Goal: Find specific page/section: Find specific page/section

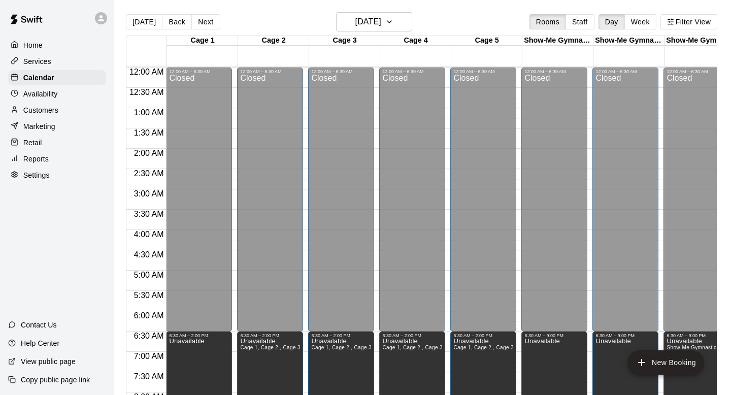
scroll to position [470, 0]
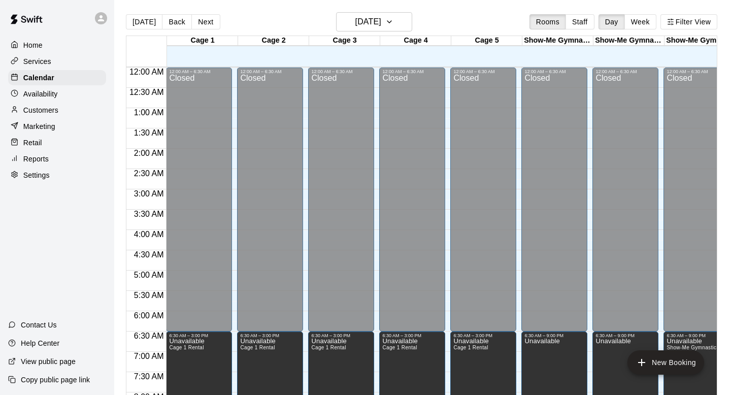
click at [75, 86] on div "Availability" at bounding box center [57, 93] width 98 height 15
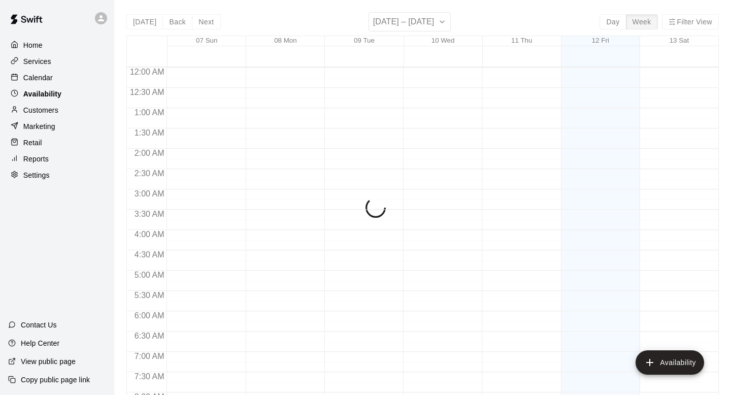
scroll to position [471, 0]
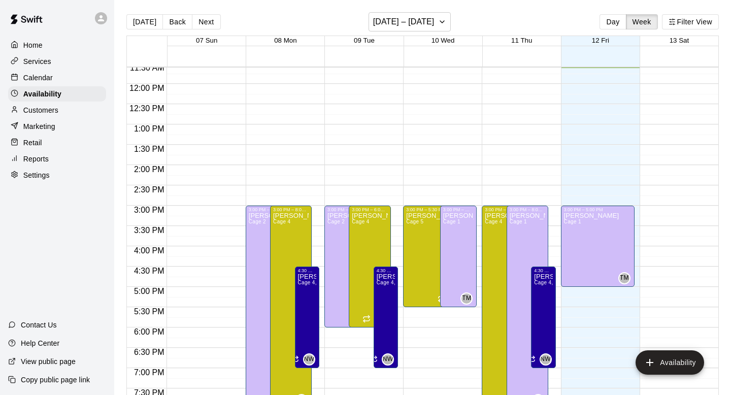
click at [65, 113] on div "Customers" at bounding box center [57, 110] width 98 height 15
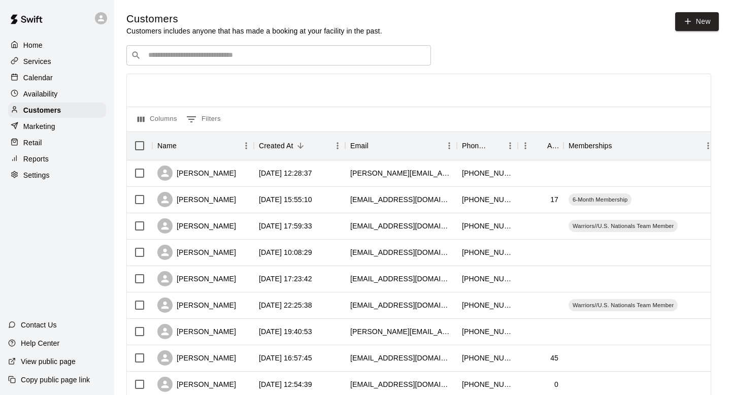
click at [175, 61] on div "​ ​" at bounding box center [278, 55] width 305 height 20
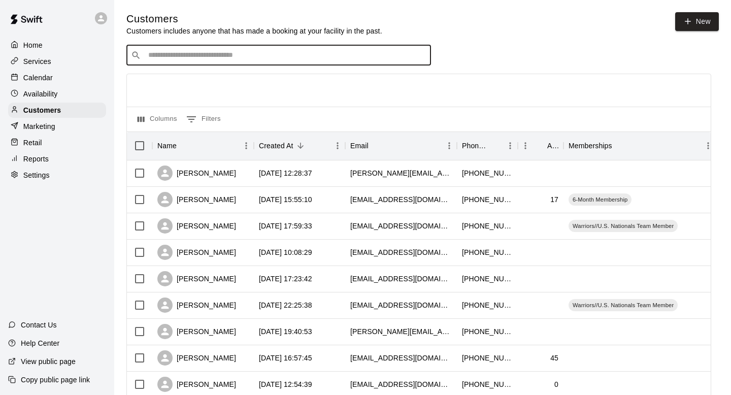
type input "*"
type input "*******"
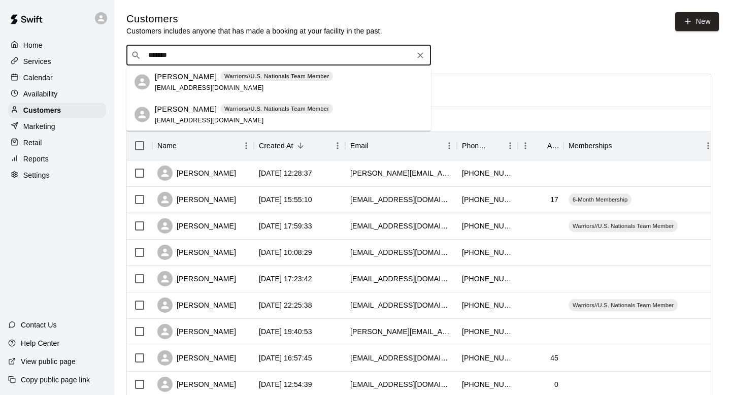
click at [177, 86] on span "romanettok@gmail.com" at bounding box center [209, 87] width 109 height 7
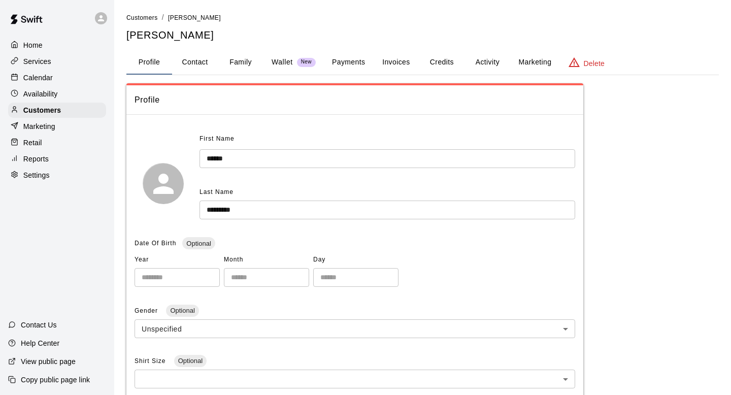
click at [411, 59] on button "Invoices" at bounding box center [396, 62] width 46 height 24
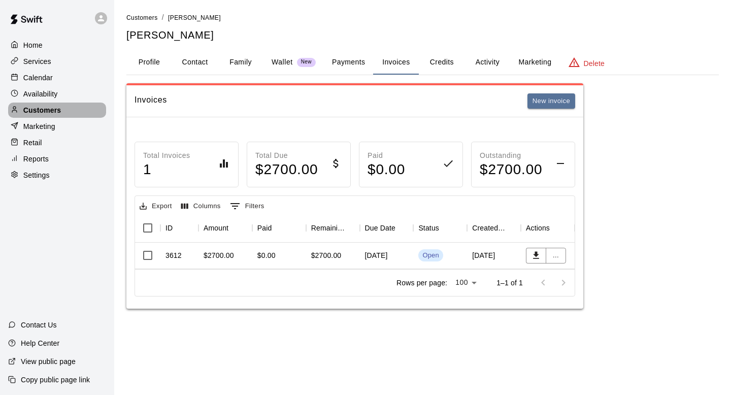
click at [81, 109] on div "Customers" at bounding box center [57, 110] width 98 height 15
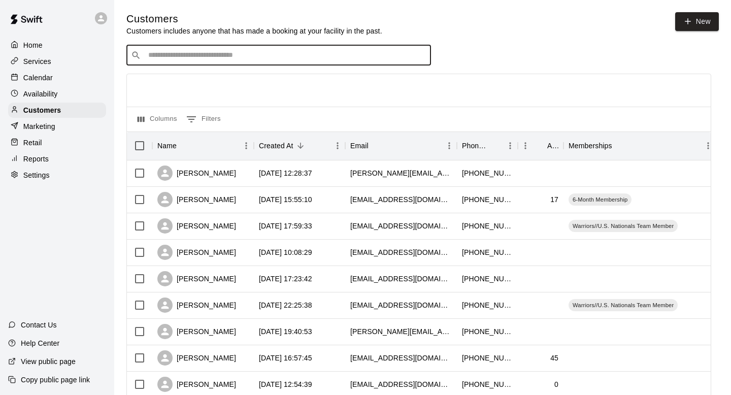
click at [226, 54] on input "Search customers by name or email" at bounding box center [285, 55] width 281 height 10
type input "****"
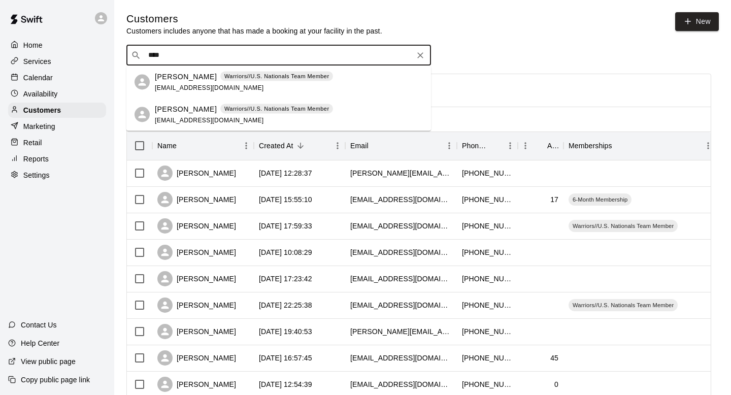
click at [224, 73] on p "Warriors//U.S. Nationals Team Member" at bounding box center [276, 76] width 105 height 9
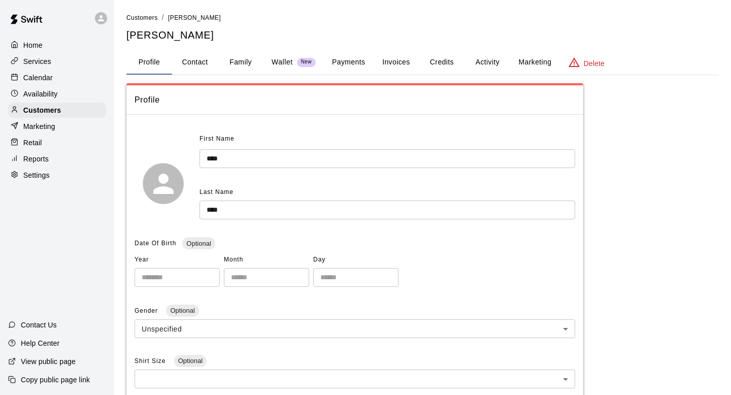
click at [392, 66] on button "Invoices" at bounding box center [396, 62] width 46 height 24
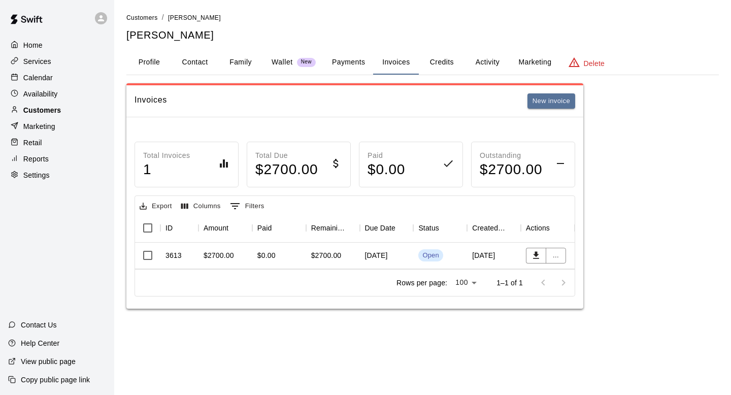
click at [79, 113] on div "Customers" at bounding box center [57, 110] width 98 height 15
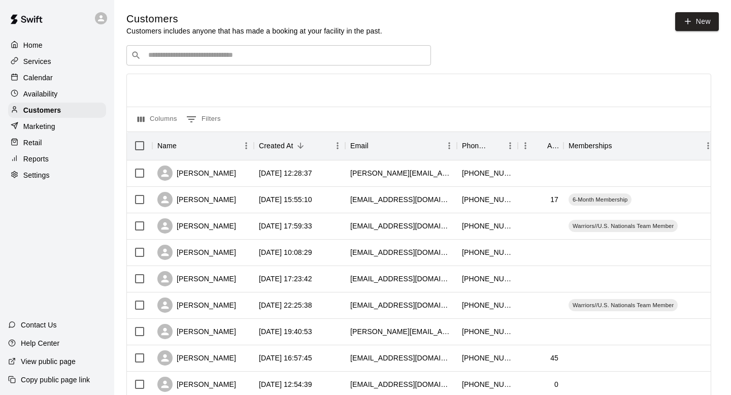
click at [209, 63] on div "​ ​" at bounding box center [278, 55] width 305 height 20
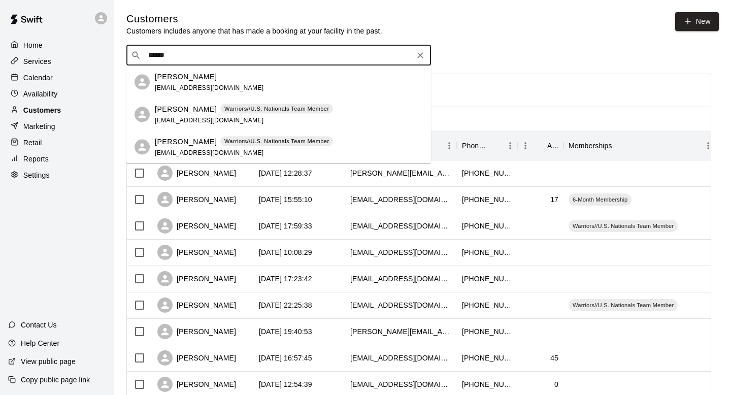
type input "******"
click at [73, 107] on div "Customers" at bounding box center [57, 110] width 98 height 15
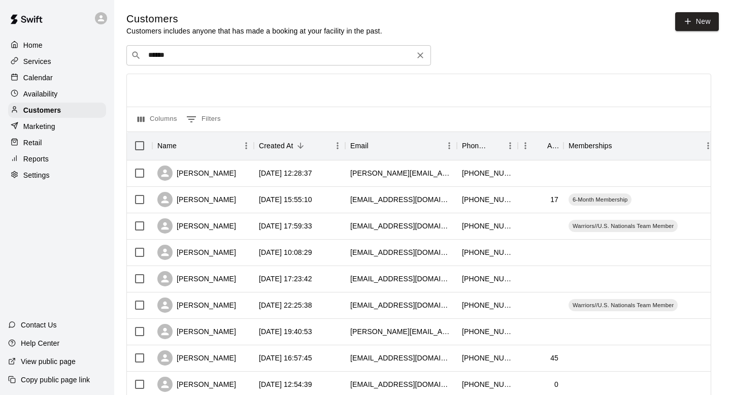
click at [195, 47] on div "​ ****** ​" at bounding box center [278, 55] width 305 height 20
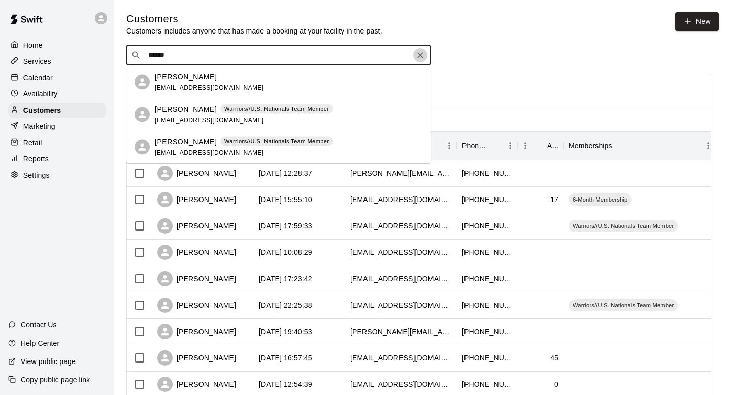
click at [424, 50] on icon "Clear" at bounding box center [420, 55] width 10 height 10
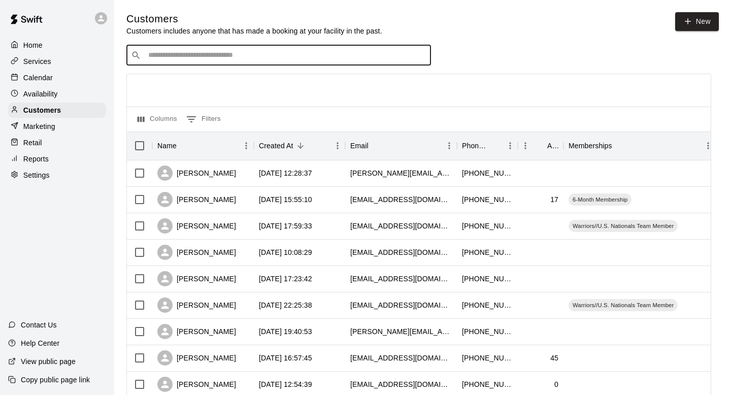
click at [311, 56] on input "Search customers by name or email" at bounding box center [285, 55] width 281 height 10
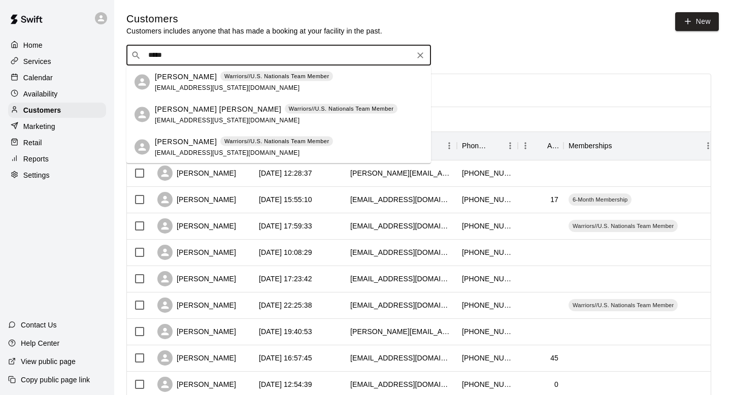
type input "******"
click at [376, 88] on div "Mike Kurowski Warriors//U.S. Nationals Team Member kurowskim@missouri.edu" at bounding box center [289, 82] width 268 height 22
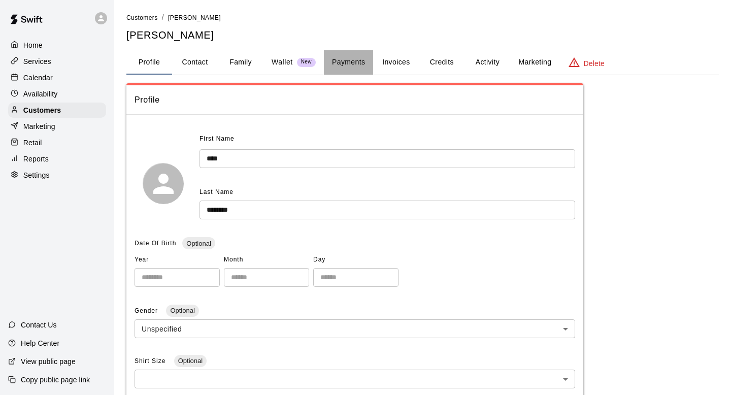
click at [352, 64] on button "Payments" at bounding box center [348, 62] width 49 height 24
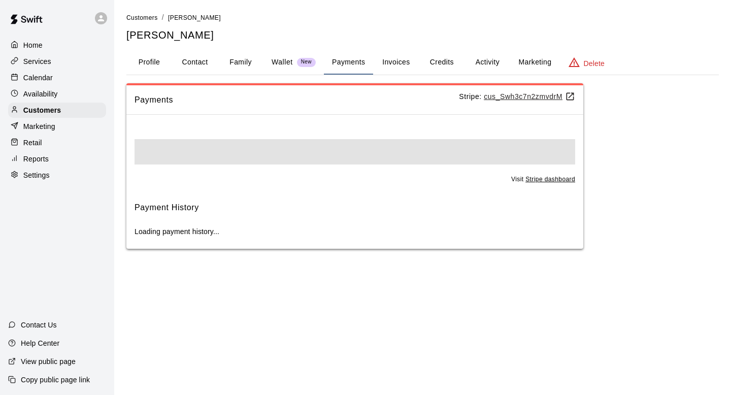
click at [392, 65] on button "Invoices" at bounding box center [396, 62] width 46 height 24
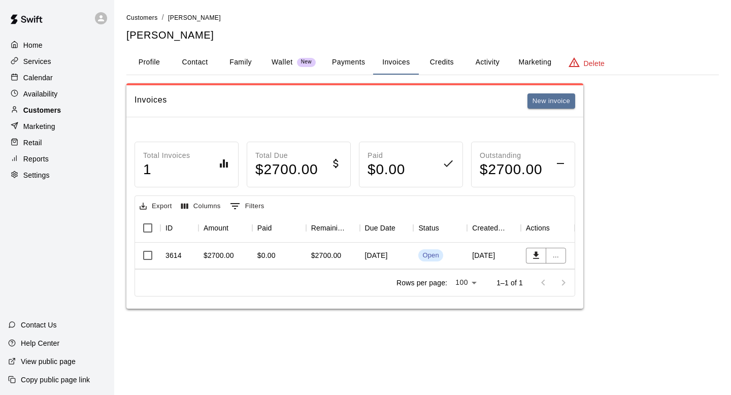
click at [82, 117] on div "Customers" at bounding box center [57, 110] width 98 height 15
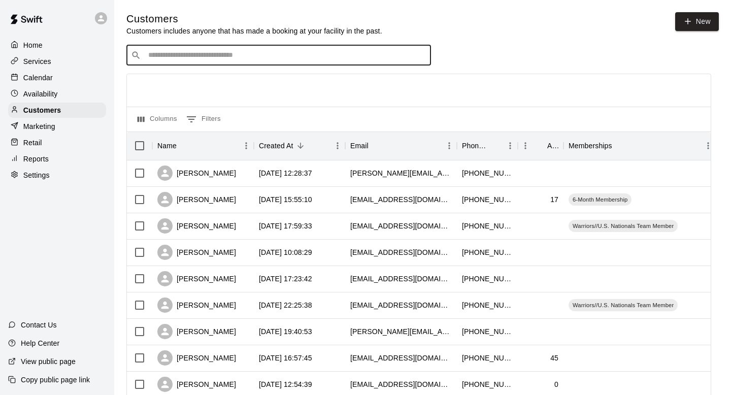
click at [178, 55] on input "Search customers by name or email" at bounding box center [285, 55] width 281 height 10
type input "****"
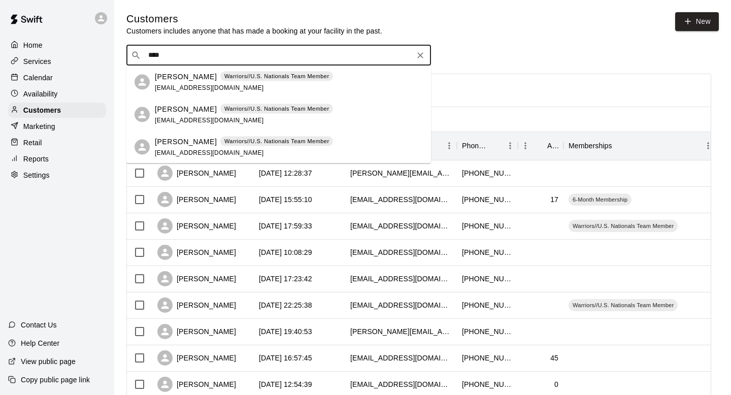
click at [174, 79] on p "Beau Baehman" at bounding box center [186, 76] width 62 height 11
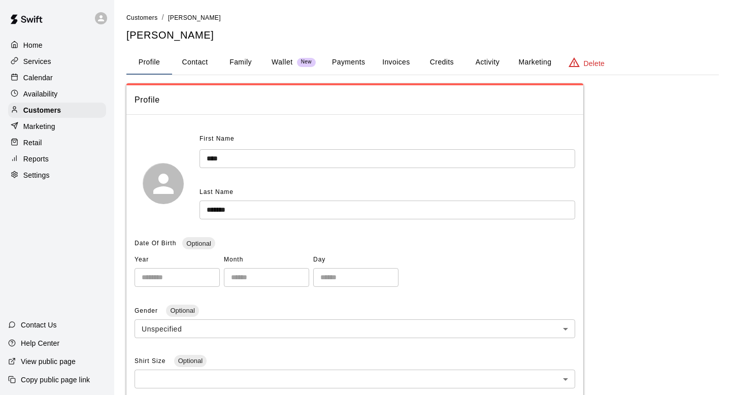
click at [388, 64] on button "Invoices" at bounding box center [396, 62] width 46 height 24
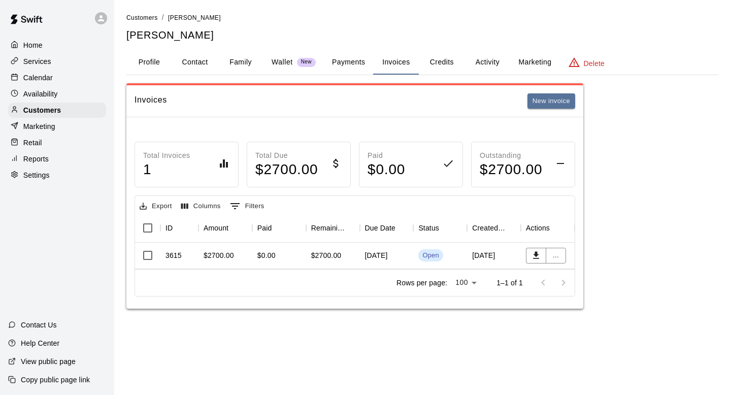
click at [83, 101] on div "Availability" at bounding box center [57, 93] width 98 height 15
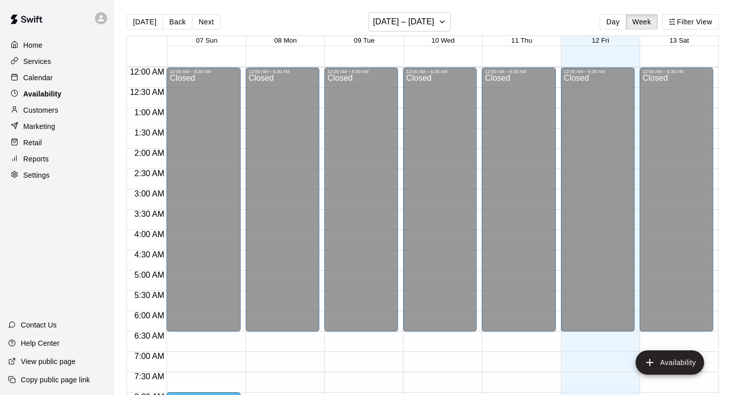
scroll to position [472, 0]
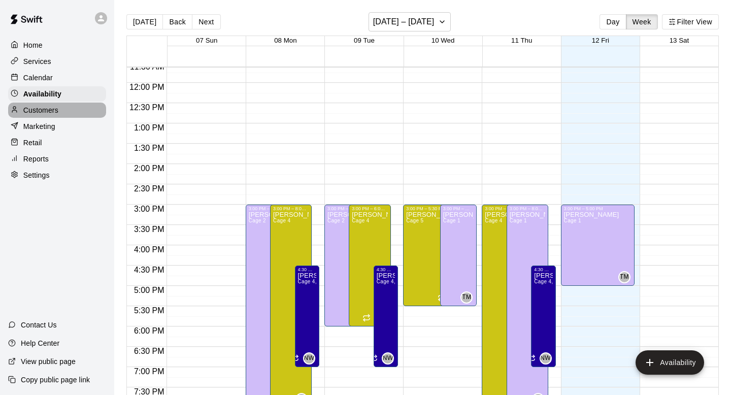
click at [79, 108] on div "Customers" at bounding box center [57, 110] width 98 height 15
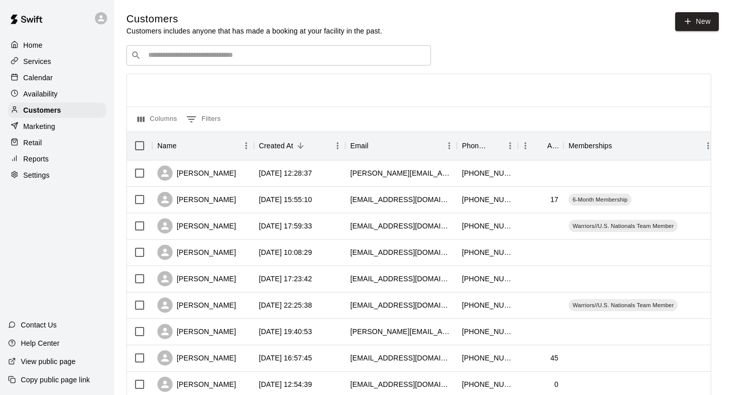
click at [249, 49] on div "​ ​" at bounding box center [278, 55] width 305 height 20
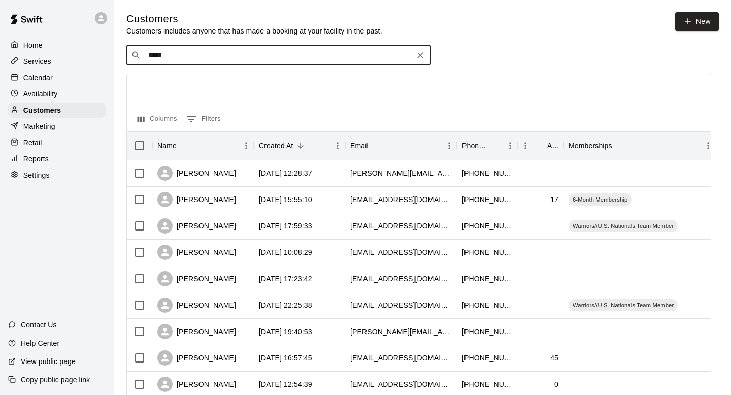
type input "******"
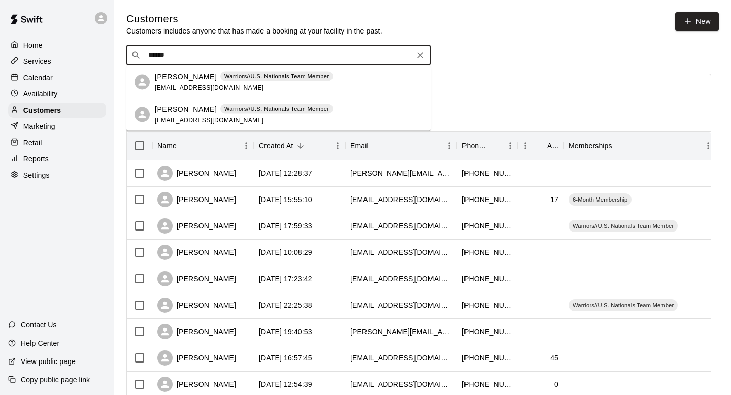
click at [273, 81] on div "Warriors//U.S. Nationals Team Member" at bounding box center [276, 76] width 113 height 10
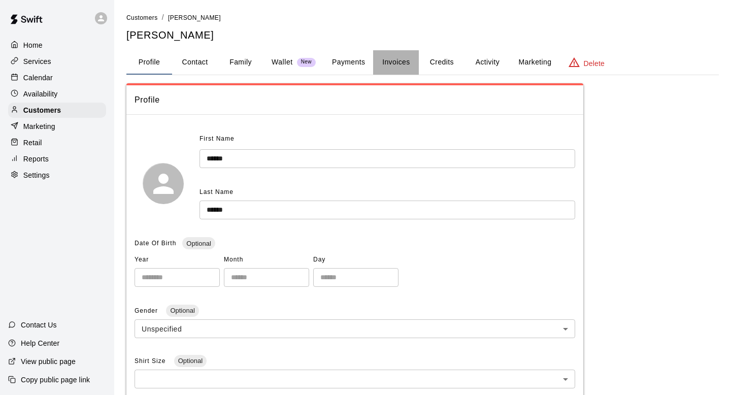
click at [390, 61] on button "Invoices" at bounding box center [396, 62] width 46 height 24
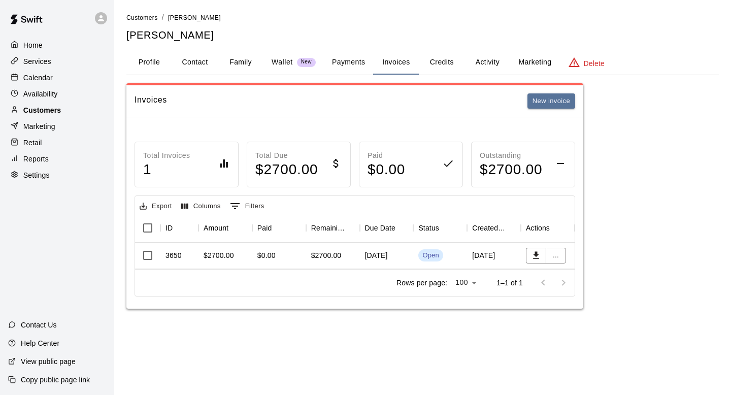
click at [47, 103] on div "Customers" at bounding box center [57, 110] width 98 height 15
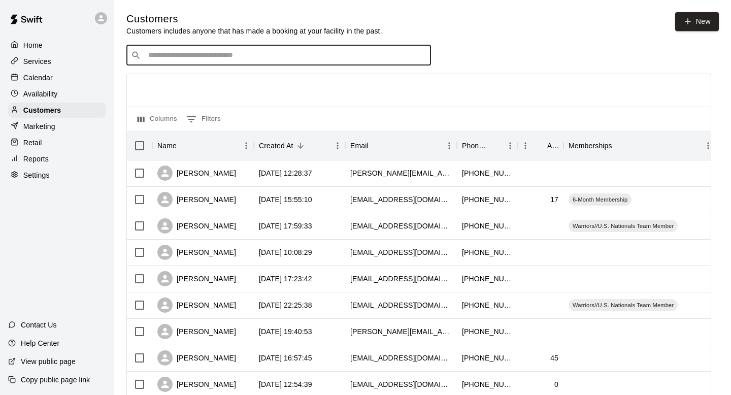
click at [202, 59] on input "Search customers by name or email" at bounding box center [285, 55] width 281 height 10
type input "*******"
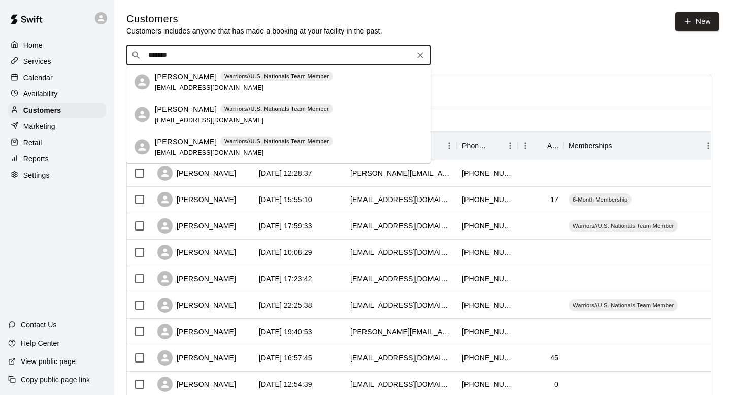
click at [230, 81] on div "Matt Padberg Warriors//U.S. Nationals Team Member" at bounding box center [244, 76] width 178 height 11
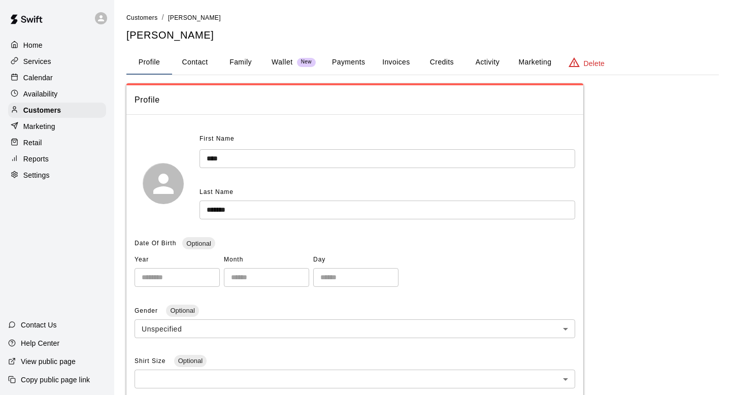
click at [386, 65] on button "Invoices" at bounding box center [396, 62] width 46 height 24
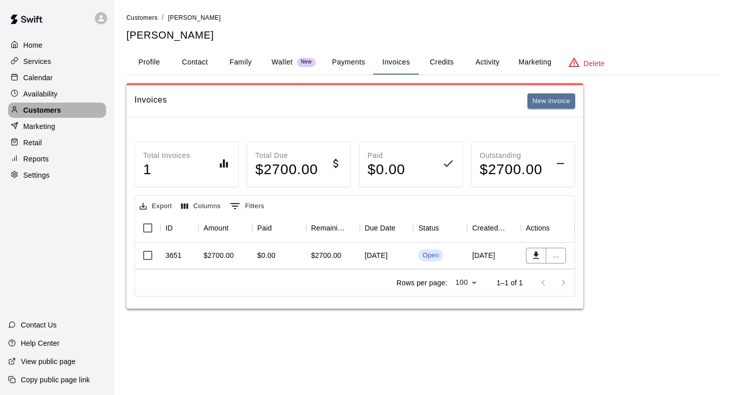
click at [99, 113] on div "Customers" at bounding box center [57, 110] width 98 height 15
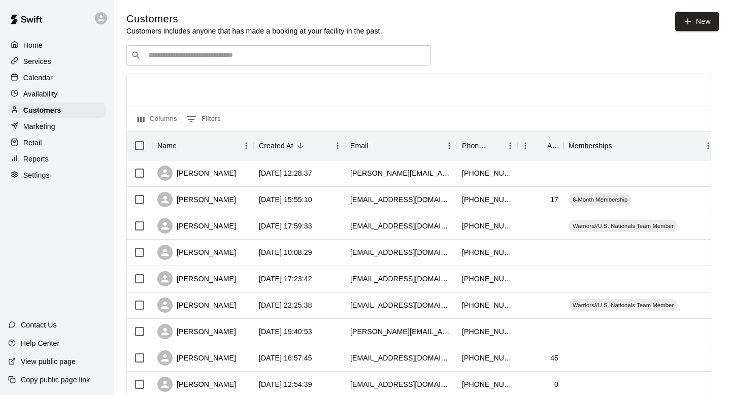
click at [250, 58] on input "Search customers by name or email" at bounding box center [285, 55] width 281 height 10
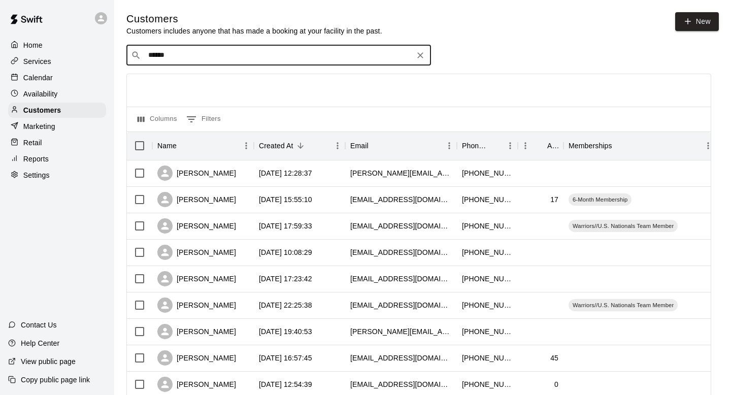
type input "******"
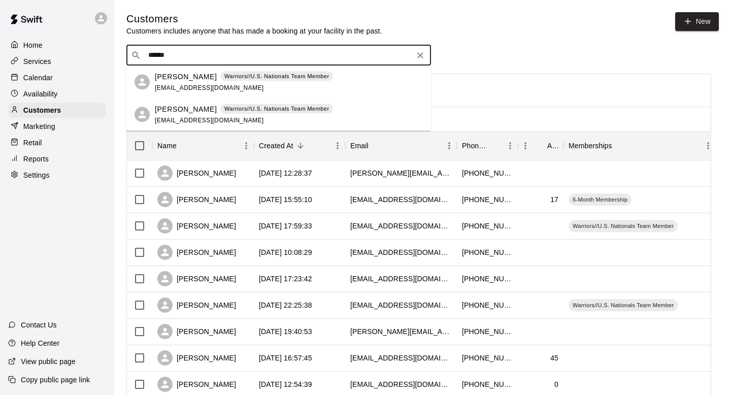
click at [260, 83] on div "Brian Hughes Warriors//U.S. Nationals Team Member bhughes035@gmail.com" at bounding box center [244, 82] width 178 height 22
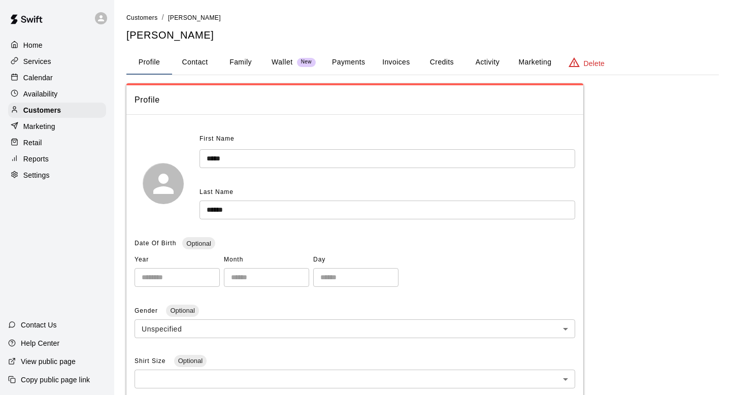
click at [418, 55] on button "Invoices" at bounding box center [396, 62] width 46 height 24
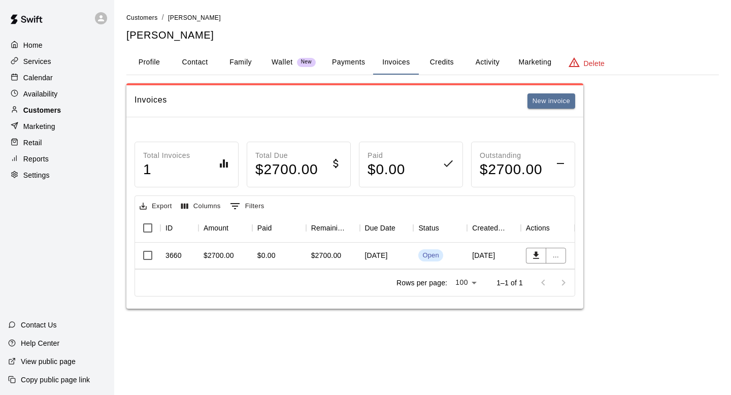
click at [20, 115] on div "Customers" at bounding box center [57, 110] width 98 height 15
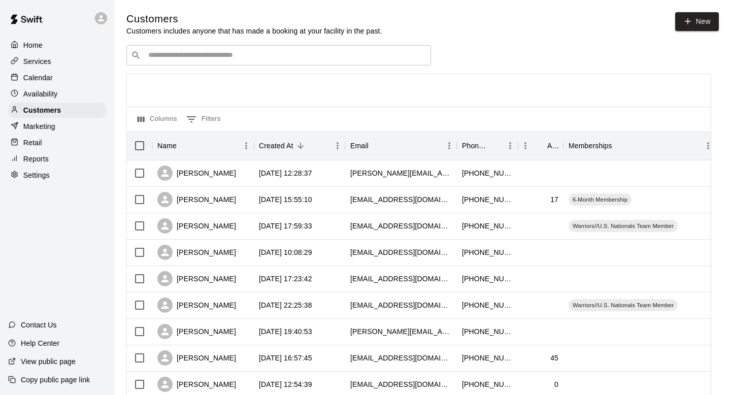
click at [230, 61] on div "​ ​" at bounding box center [278, 55] width 305 height 20
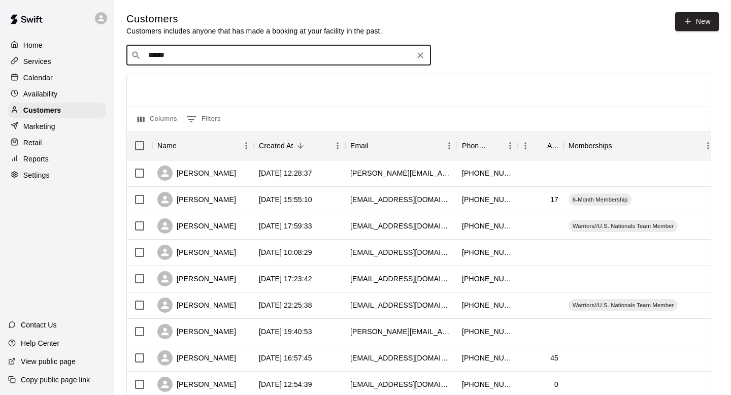
type input "******"
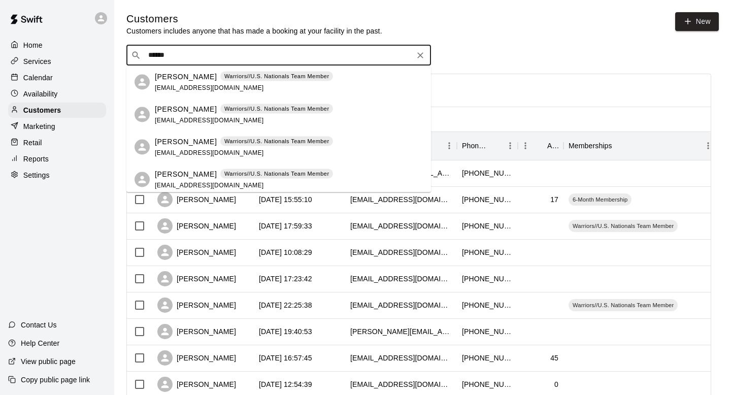
click at [228, 152] on div "Zayden Barnes Warriors//U.S. Nationals Team Member ateter85@gmail.com" at bounding box center [244, 147] width 178 height 22
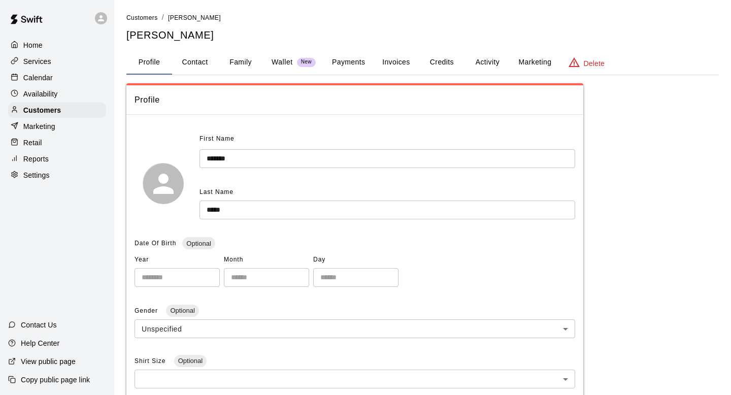
click at [437, 53] on button "Credits" at bounding box center [442, 62] width 46 height 24
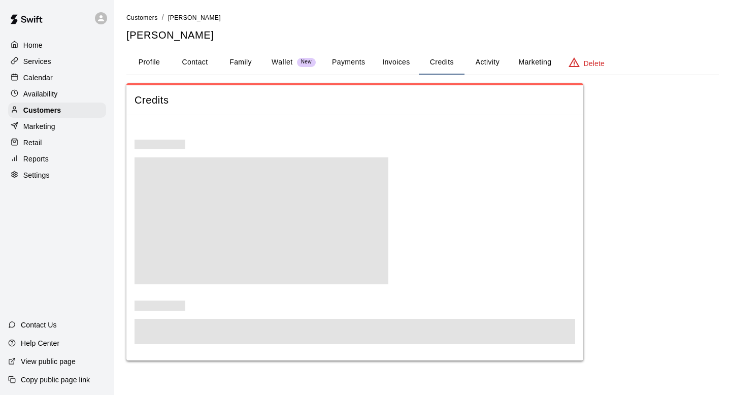
click at [394, 59] on button "Invoices" at bounding box center [396, 62] width 46 height 24
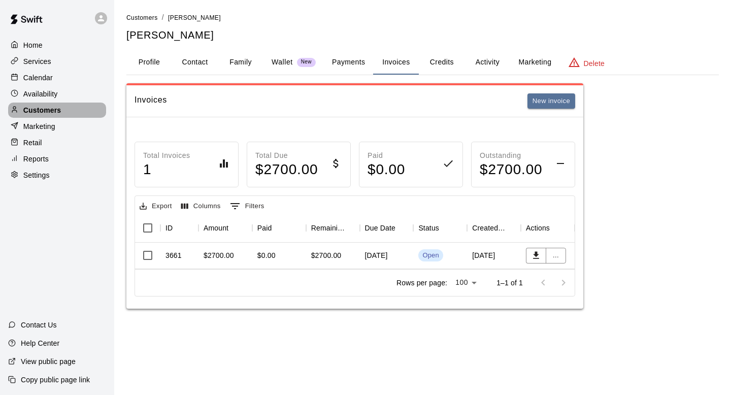
click at [32, 105] on p "Customers" at bounding box center [42, 110] width 38 height 10
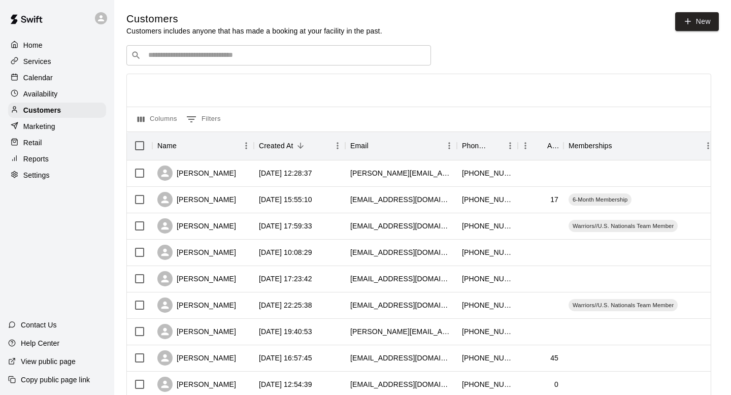
click at [213, 60] on input "Search customers by name or email" at bounding box center [285, 55] width 281 height 10
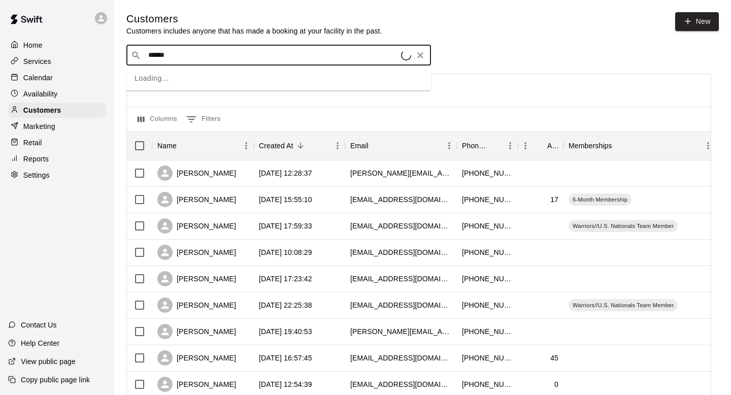
type input "*******"
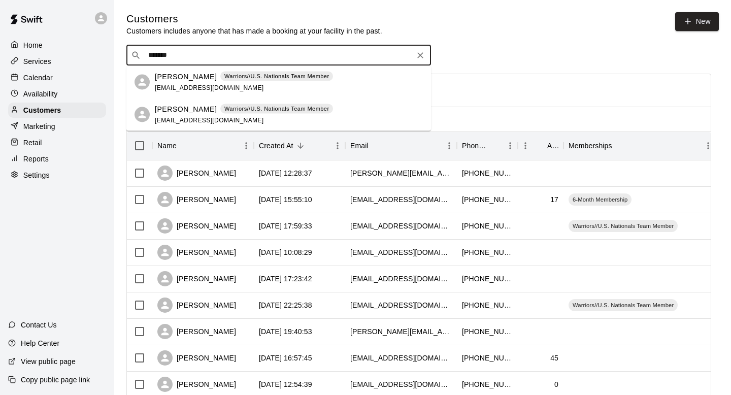
click at [192, 97] on div "Tricia Heislen Warriors//U.S. Nationals Team Member theislen@gmail.com" at bounding box center [278, 82] width 305 height 32
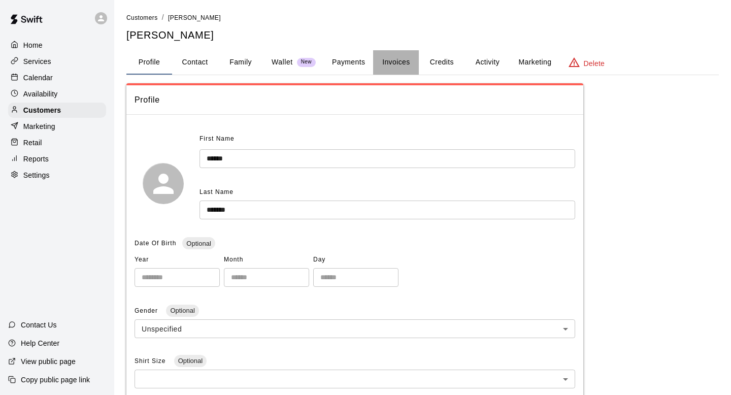
click at [384, 55] on button "Invoices" at bounding box center [396, 62] width 46 height 24
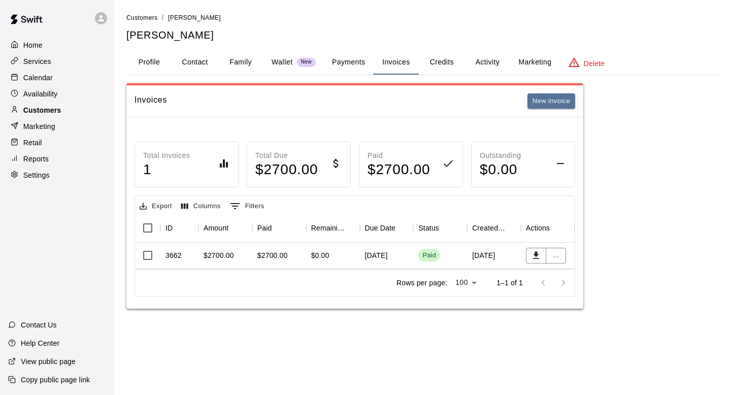
click at [61, 107] on div "Customers" at bounding box center [57, 110] width 98 height 15
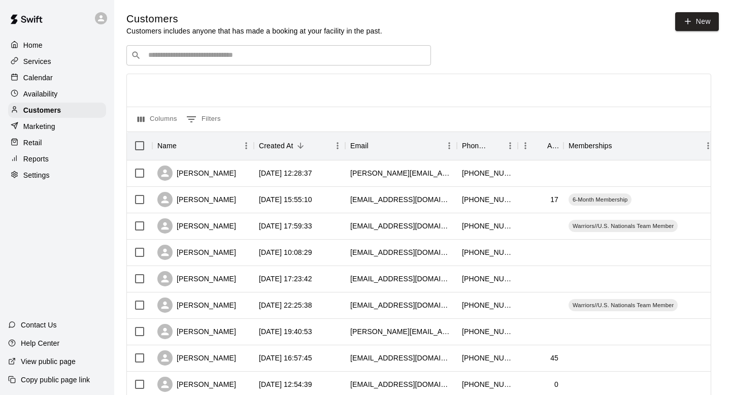
click at [212, 57] on input "Search customers by name or email" at bounding box center [285, 55] width 281 height 10
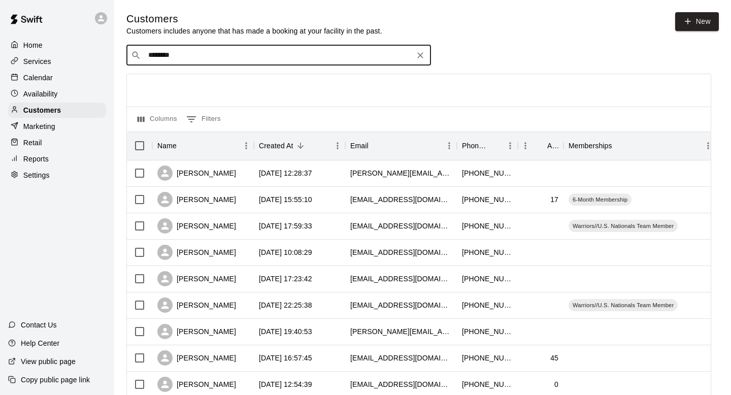
type input "********"
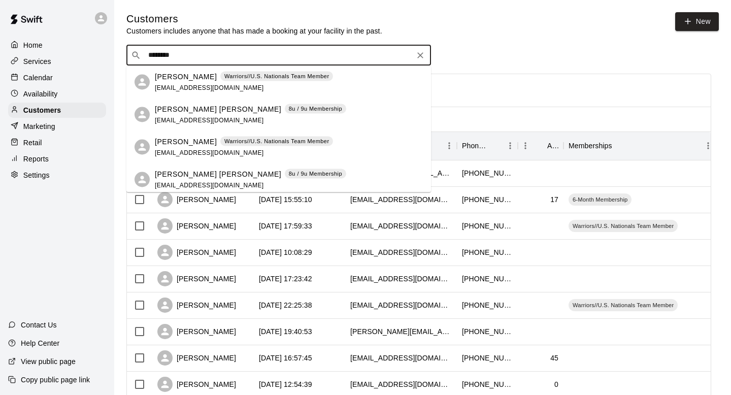
click at [208, 88] on span "timsgonefishing@gmail.com" at bounding box center [209, 87] width 109 height 7
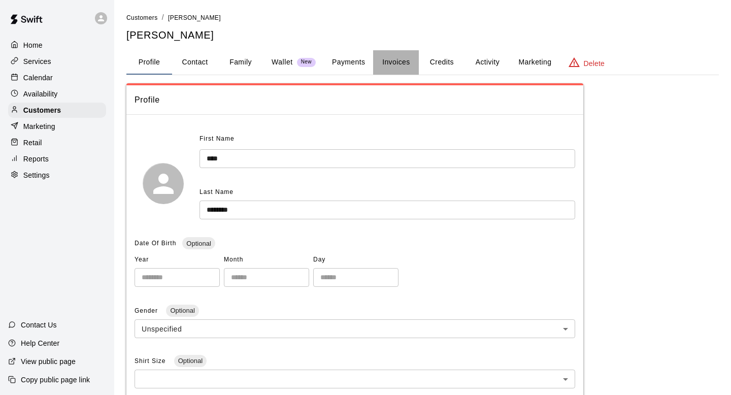
click at [396, 68] on button "Invoices" at bounding box center [396, 62] width 46 height 24
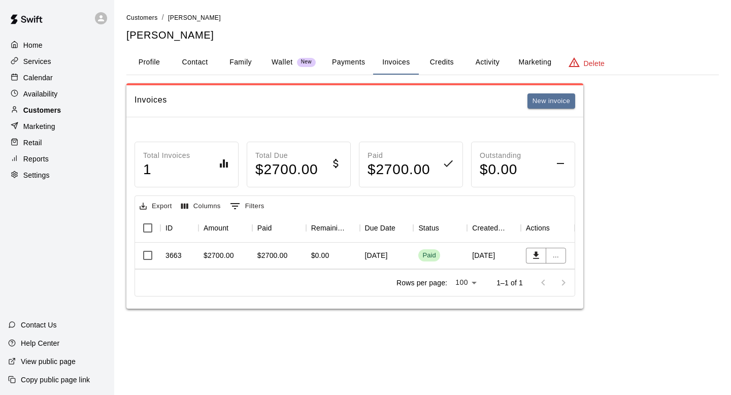
click at [43, 112] on p "Customers" at bounding box center [42, 110] width 38 height 10
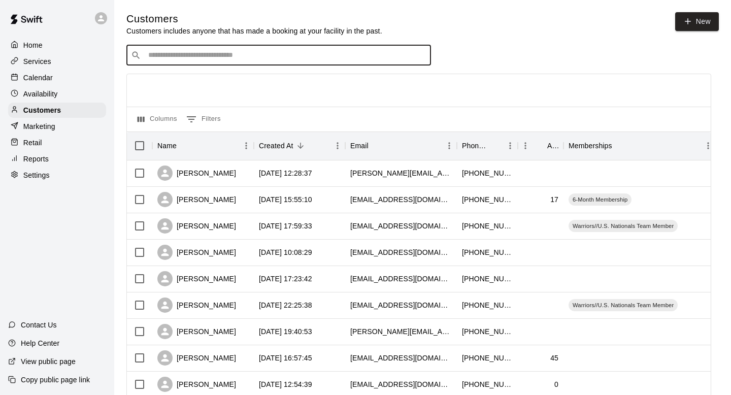
click at [247, 55] on input "Search customers by name or email" at bounding box center [285, 55] width 281 height 10
type input "********"
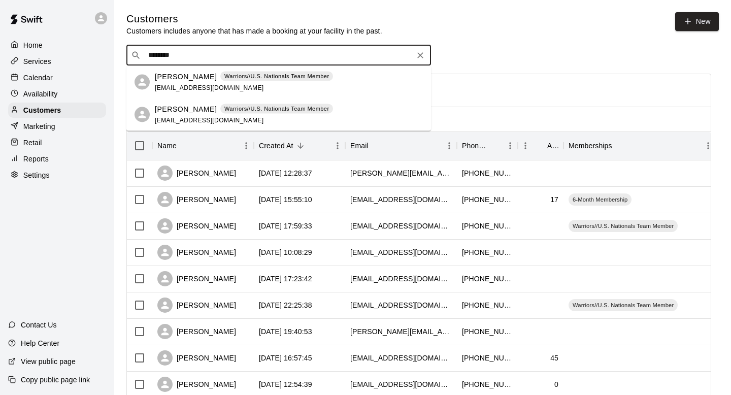
click at [168, 84] on span "cgraupman88@gmail.com" at bounding box center [209, 87] width 109 height 7
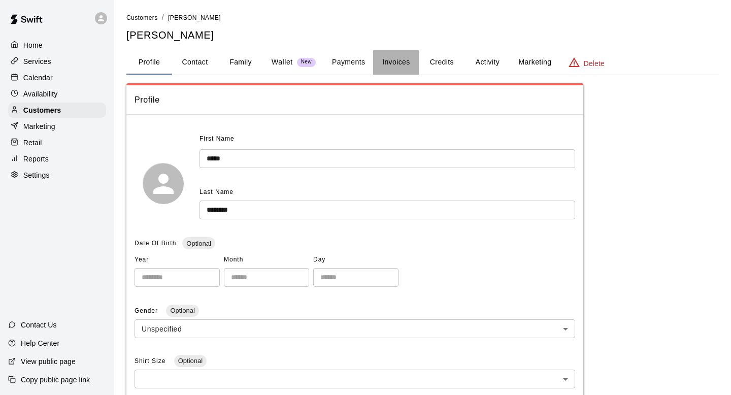
click at [383, 65] on button "Invoices" at bounding box center [396, 62] width 46 height 24
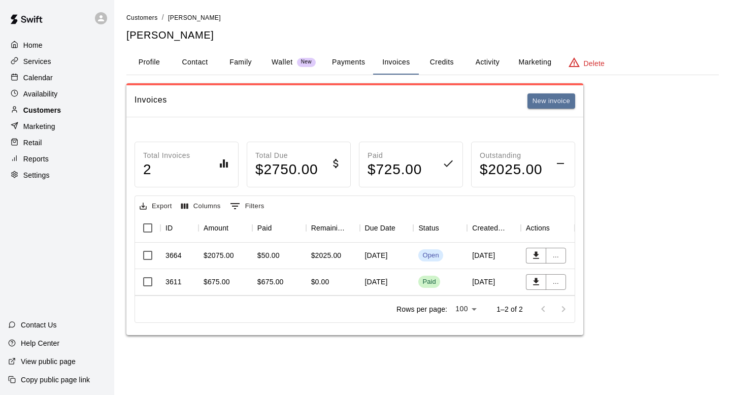
click at [59, 110] on p "Customers" at bounding box center [42, 110] width 38 height 10
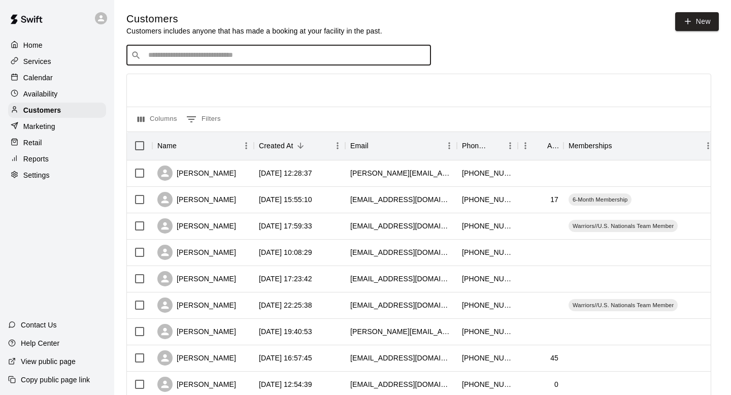
click at [218, 60] on input "Search customers by name or email" at bounding box center [285, 55] width 281 height 10
type input "********"
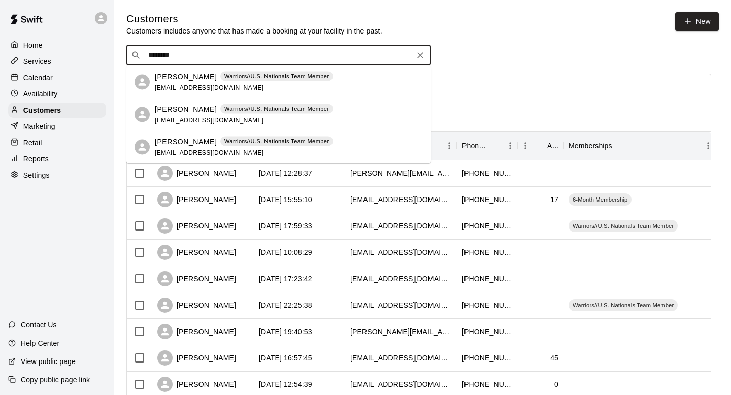
click at [177, 87] on span "jmcrossgrove3@gmail.com" at bounding box center [209, 87] width 109 height 7
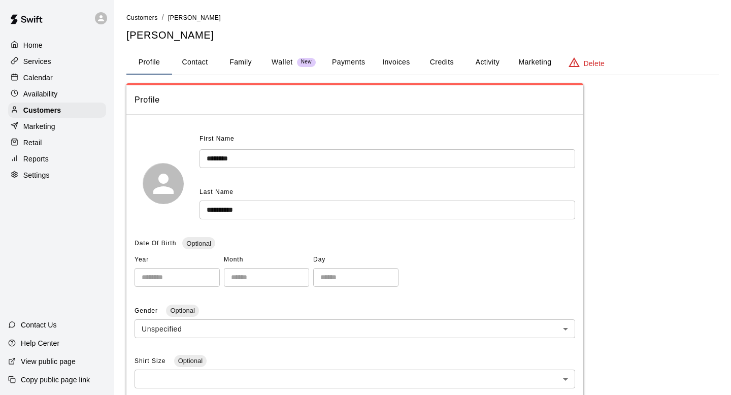
click at [392, 57] on button "Invoices" at bounding box center [396, 62] width 46 height 24
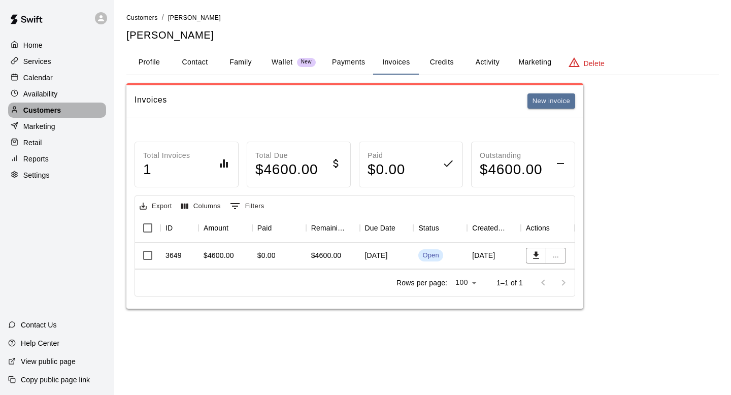
click at [46, 111] on p "Customers" at bounding box center [42, 110] width 38 height 10
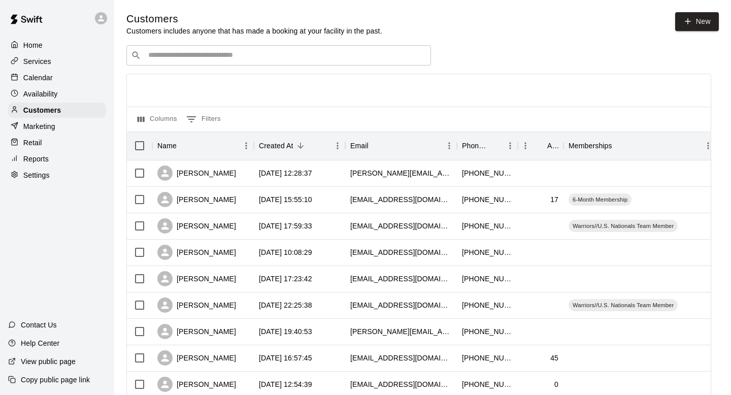
click at [339, 56] on input "Search customers by name or email" at bounding box center [285, 55] width 281 height 10
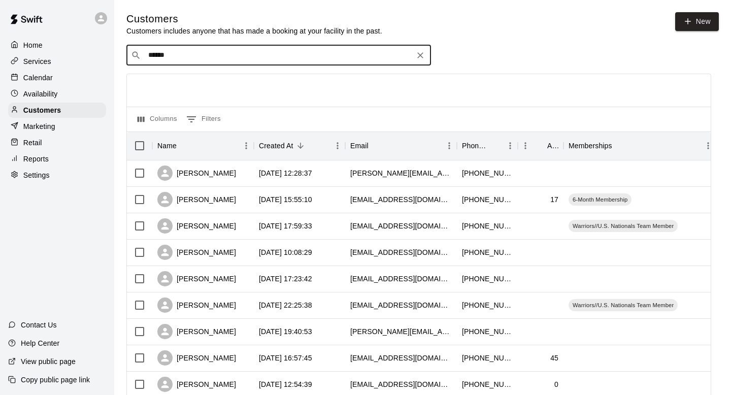
type input "*******"
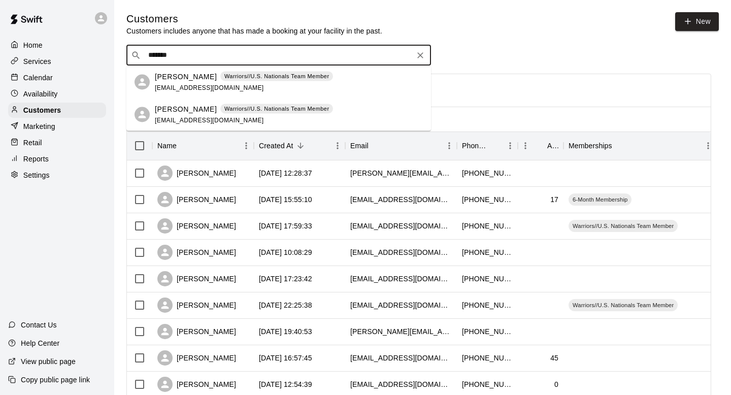
click at [353, 74] on div "Tim Chamberlain Warriors//U.S. Nationals Team Member timc1927@gmail.com" at bounding box center [289, 82] width 268 height 22
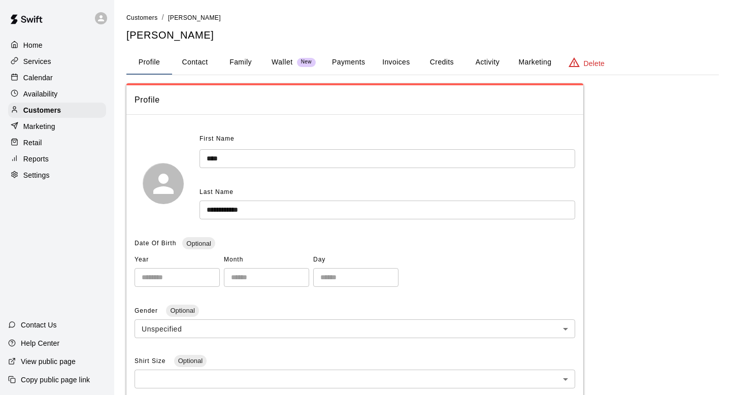
click at [395, 70] on button "Invoices" at bounding box center [396, 62] width 46 height 24
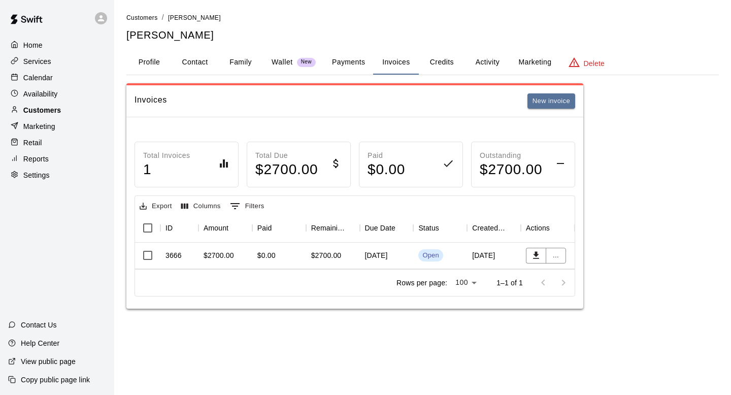
click at [88, 114] on div "Customers" at bounding box center [57, 110] width 98 height 15
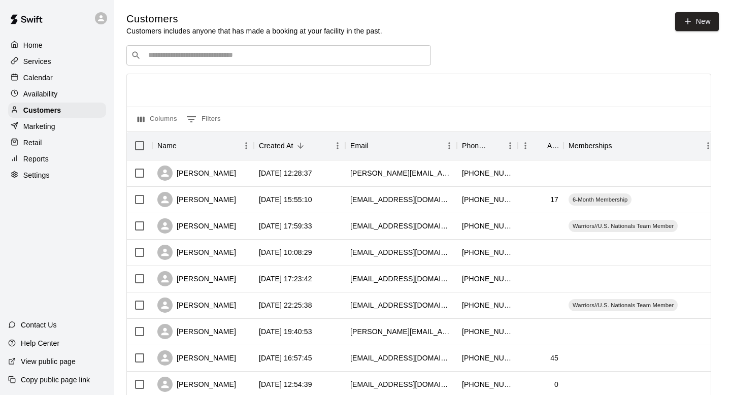
click at [237, 75] on div at bounding box center [419, 90] width 584 height 32
click at [259, 49] on div "​ ​" at bounding box center [278, 55] width 305 height 20
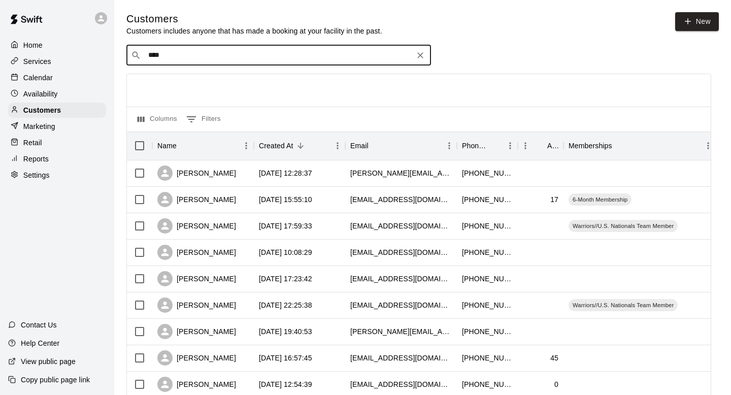
type input "*****"
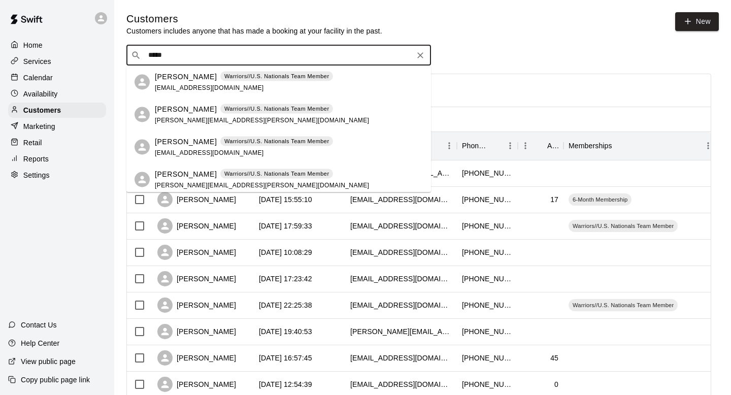
click at [263, 84] on div "Shane Brown Warriors//U.S. Nationals Team Member sb3011105@gmail.com" at bounding box center [244, 82] width 178 height 22
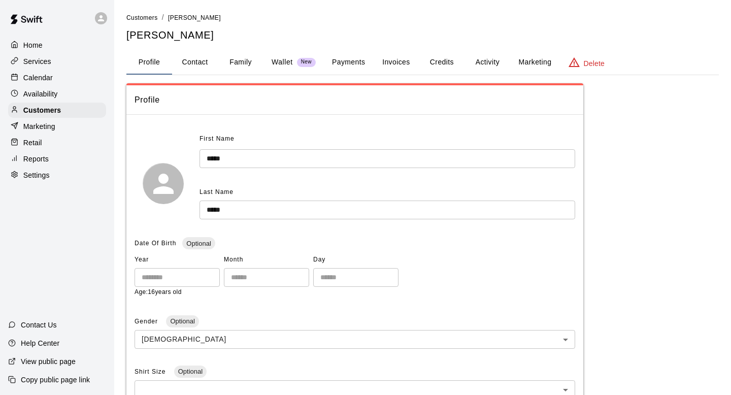
click at [403, 74] on button "Invoices" at bounding box center [396, 62] width 46 height 24
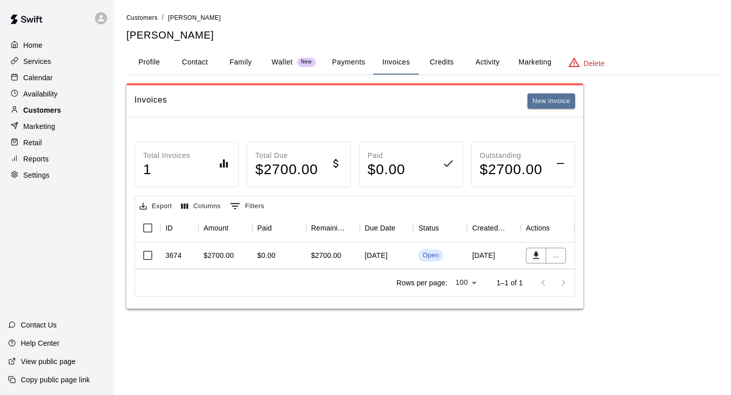
click at [79, 112] on div "Customers" at bounding box center [57, 110] width 98 height 15
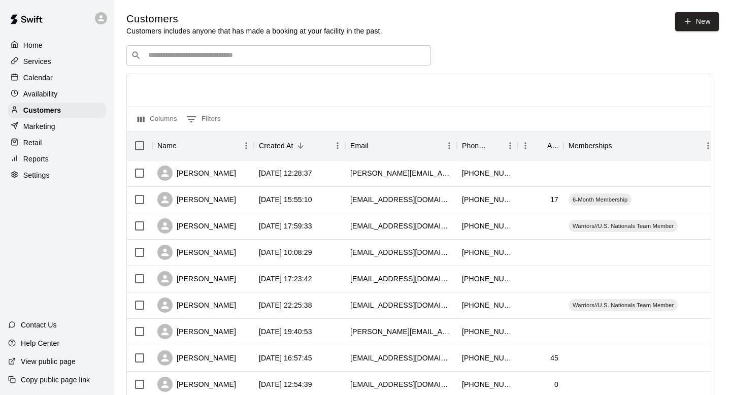
click at [257, 47] on div "​ ​" at bounding box center [278, 55] width 305 height 20
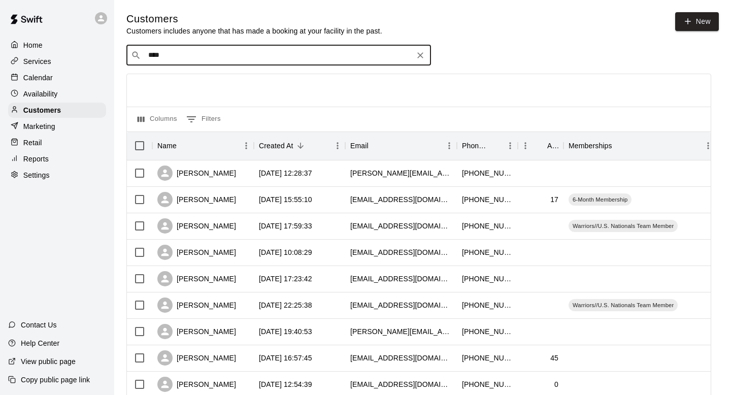
type input "*****"
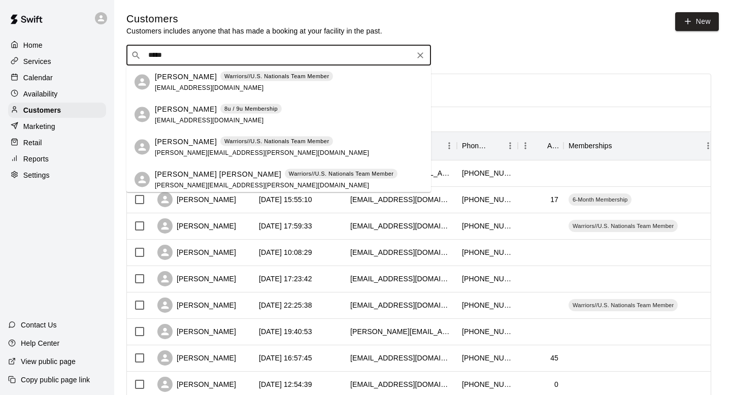
click at [268, 81] on div "Blake Potts Warriors//U.S. Nationals Team Member" at bounding box center [244, 76] width 178 height 11
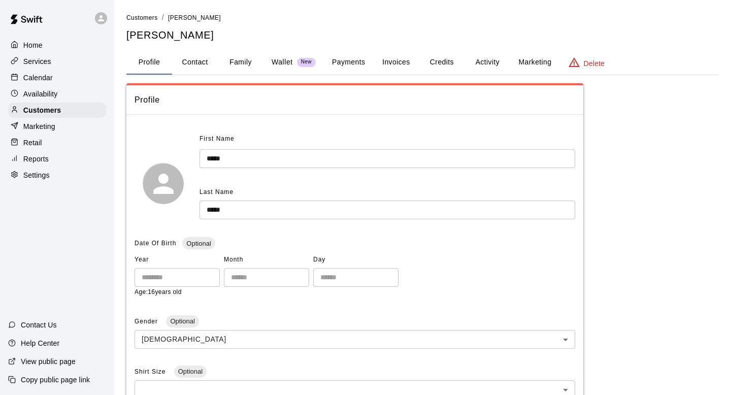
click at [398, 66] on button "Invoices" at bounding box center [396, 62] width 46 height 24
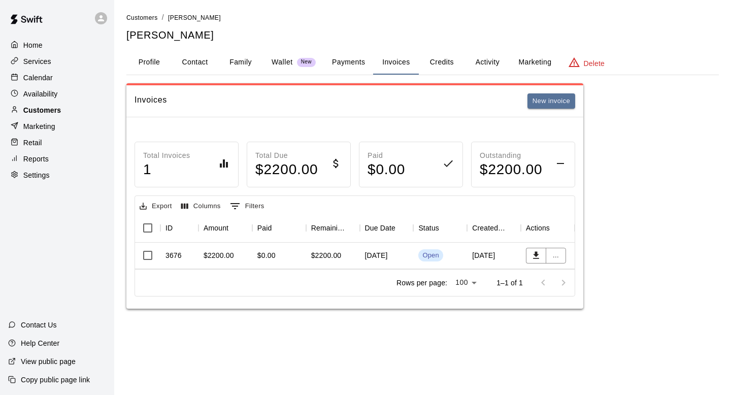
click at [30, 107] on p "Customers" at bounding box center [42, 110] width 38 height 10
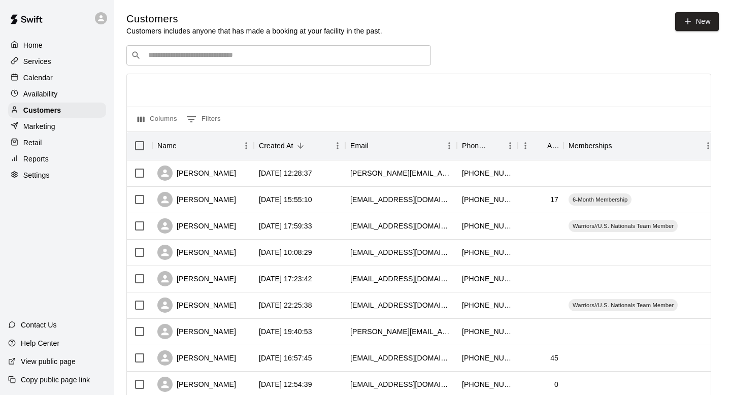
click at [206, 65] on div "​ ​" at bounding box center [278, 55] width 305 height 20
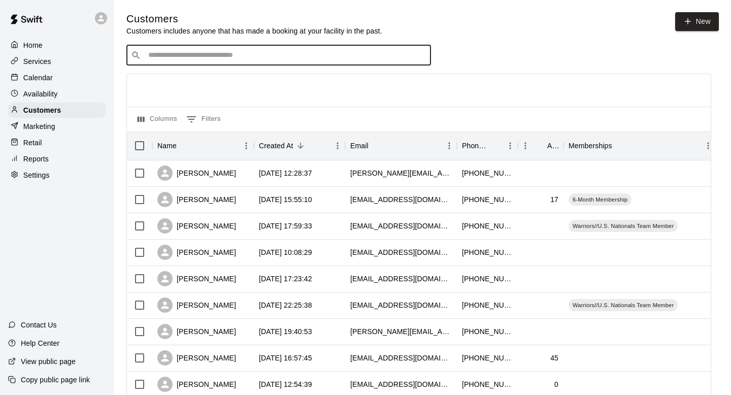
click at [213, 62] on div "​ ​" at bounding box center [278, 55] width 305 height 20
type input "*****"
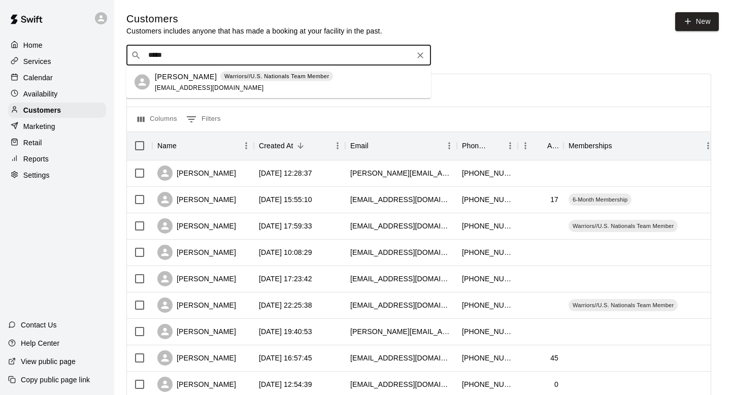
click at [237, 81] on div "Bodie White Warriors//U.S. Nationals Team Member bwhite1@stu.bpsk12.net" at bounding box center [244, 82] width 178 height 22
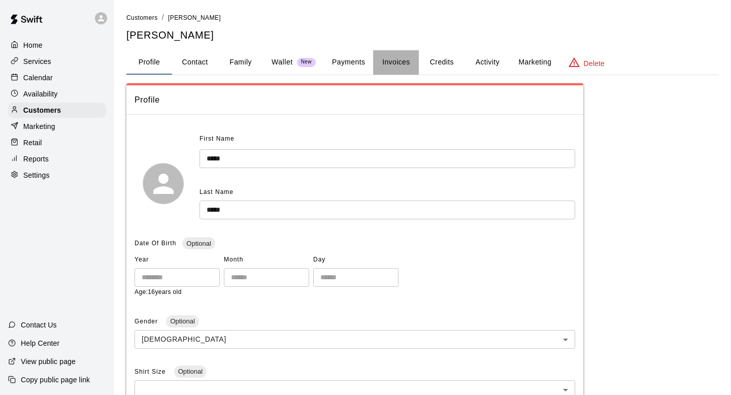
click at [418, 65] on button "Invoices" at bounding box center [396, 62] width 46 height 24
